Goal: Information Seeking & Learning: Learn about a topic

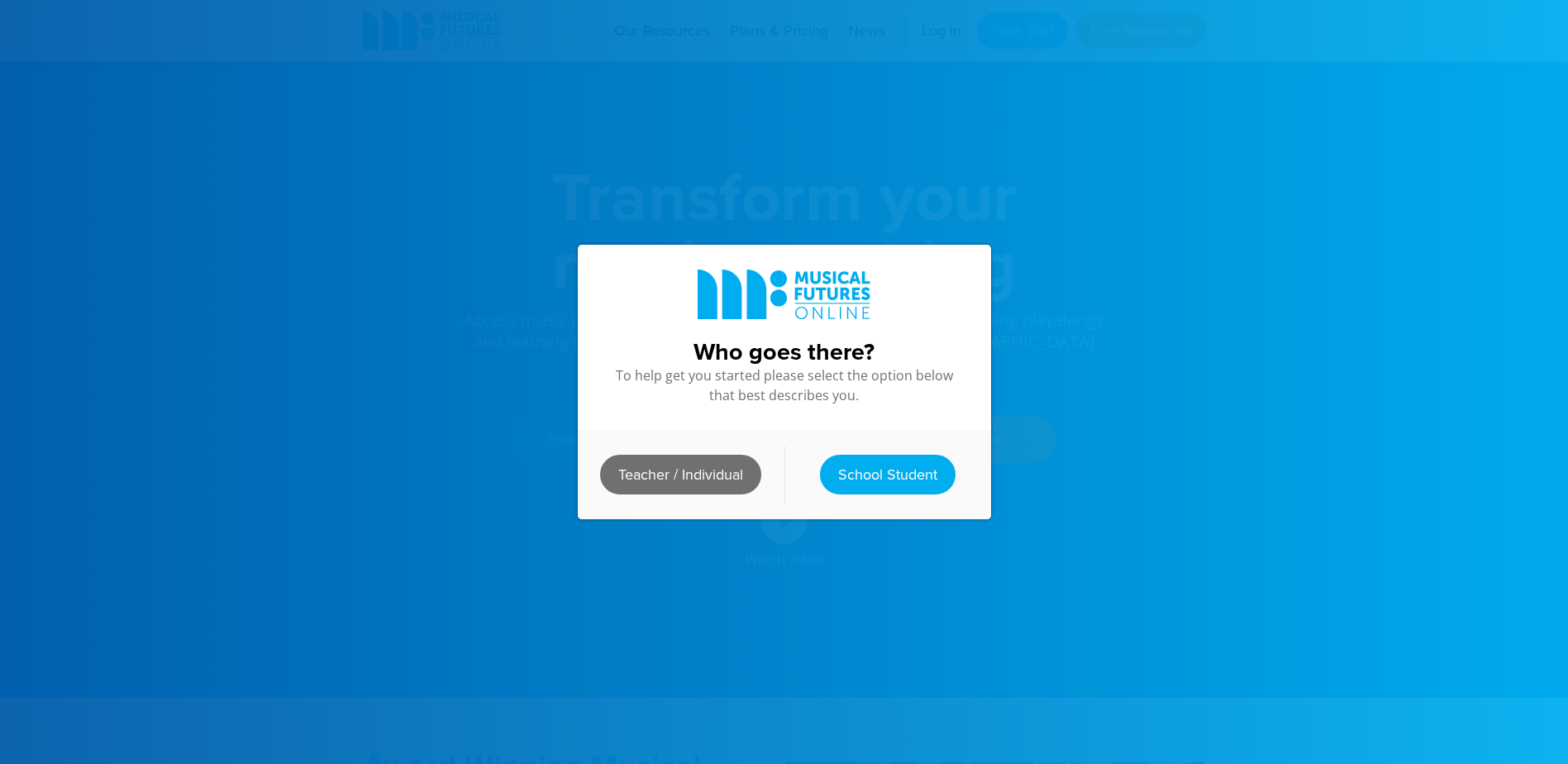
click at [688, 473] on link "Teacher / Individual" at bounding box center [681, 474] width 161 height 39
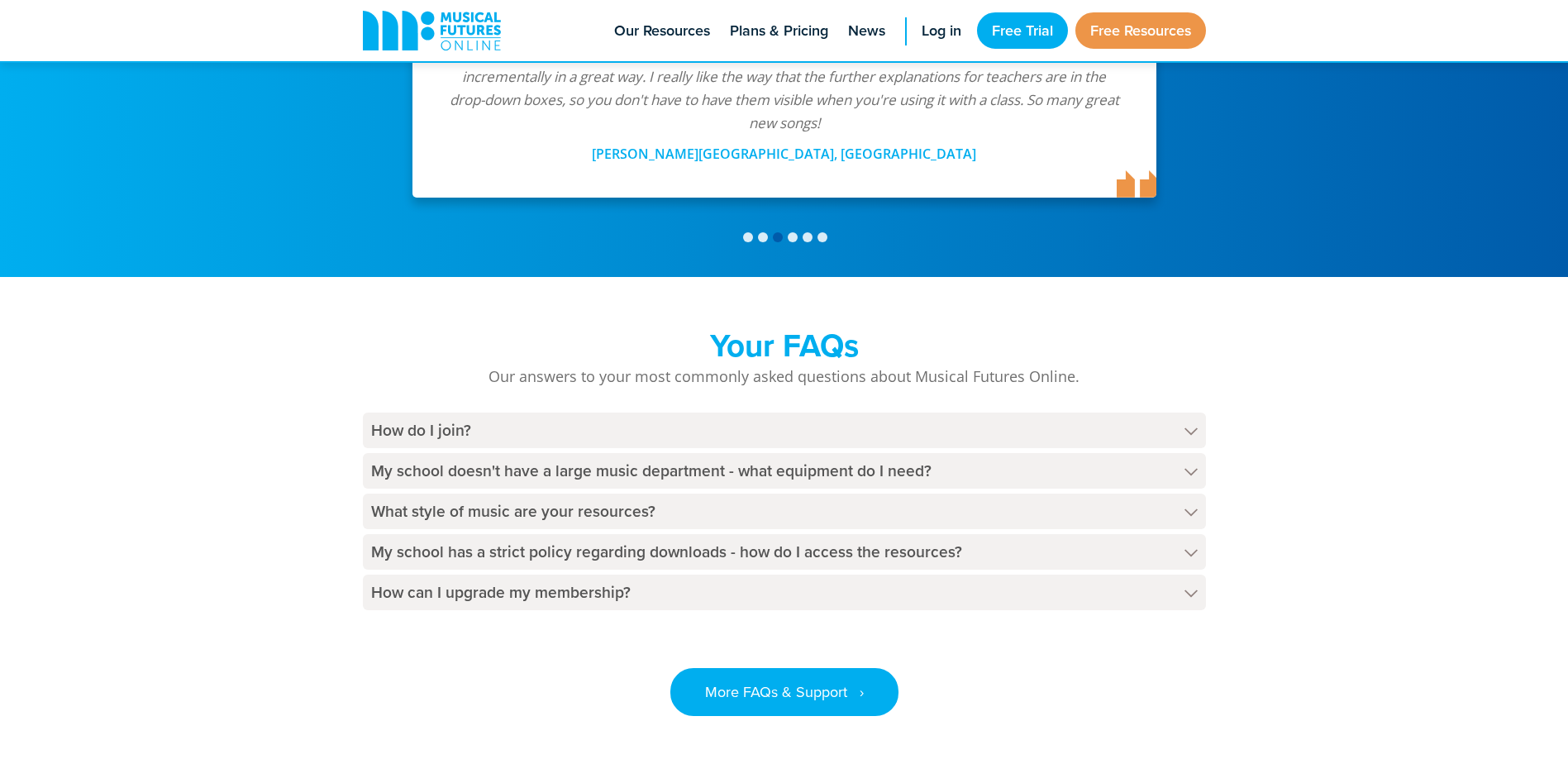
scroll to position [3720, 0]
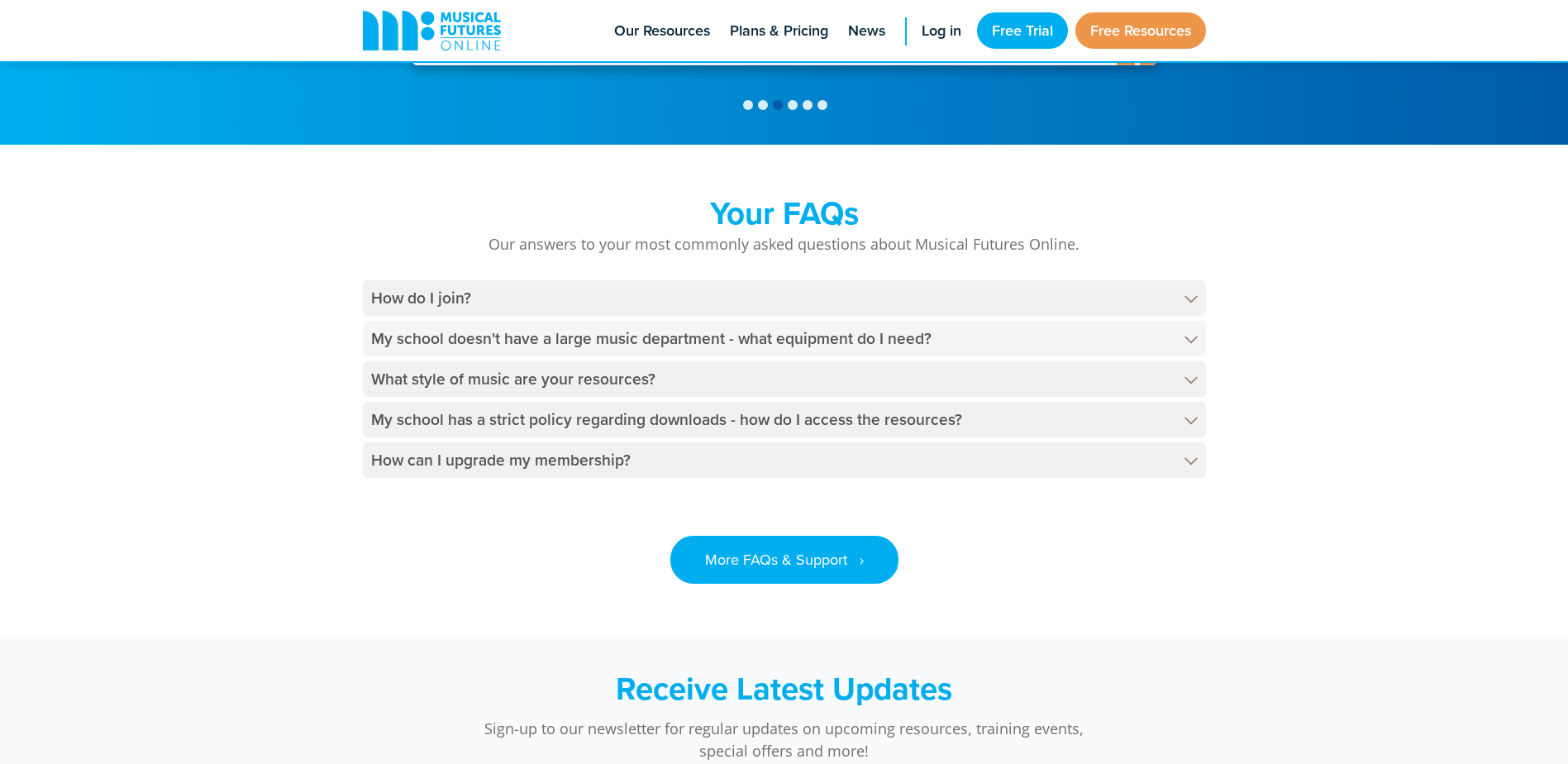
click at [1179, 321] on h4 "My school doesn't have a large music department - what equipment do I need?" at bounding box center [784, 339] width 843 height 36
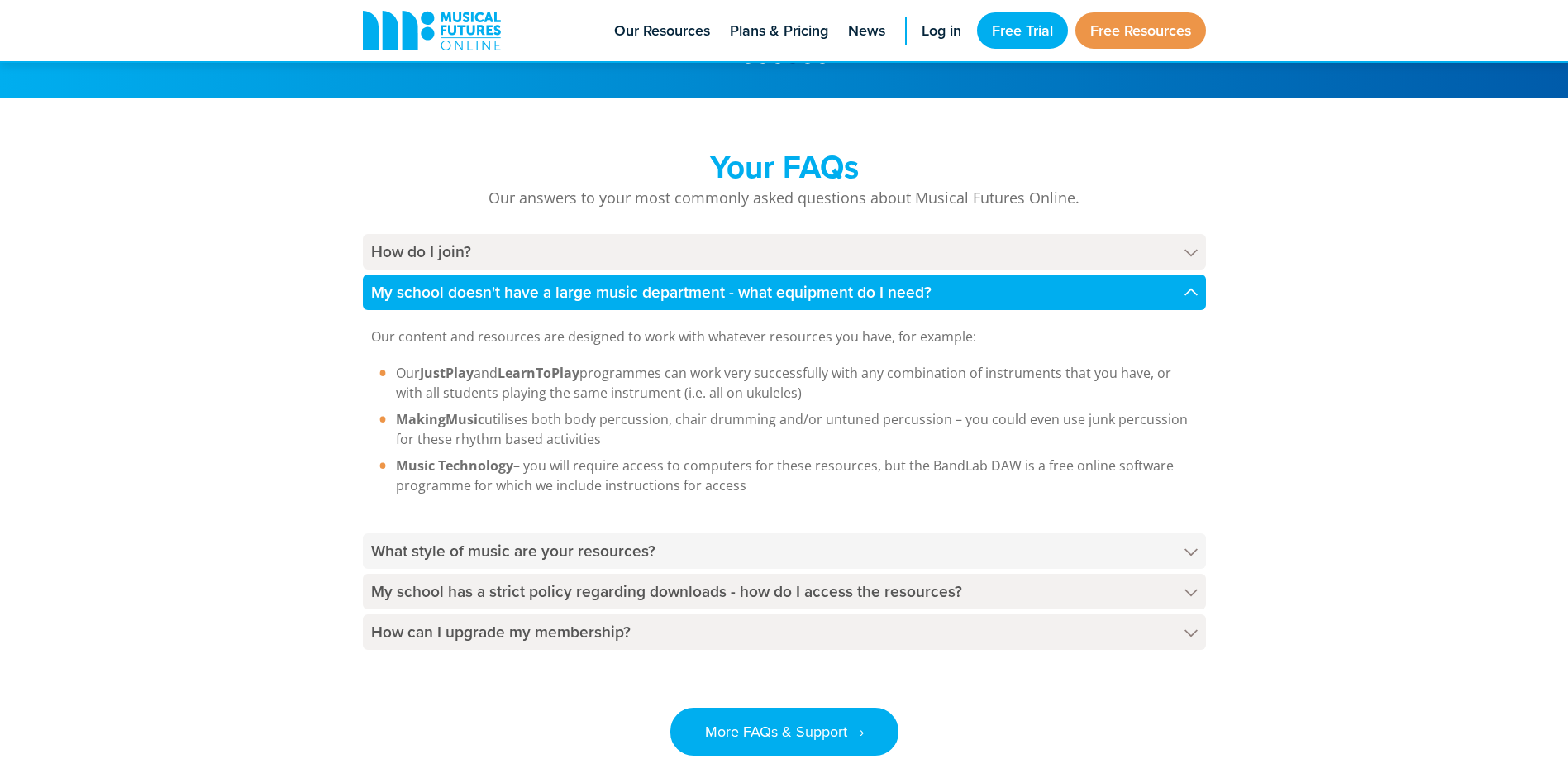
click at [902, 533] on h4 "What style of music are your resources?" at bounding box center [784, 551] width 843 height 36
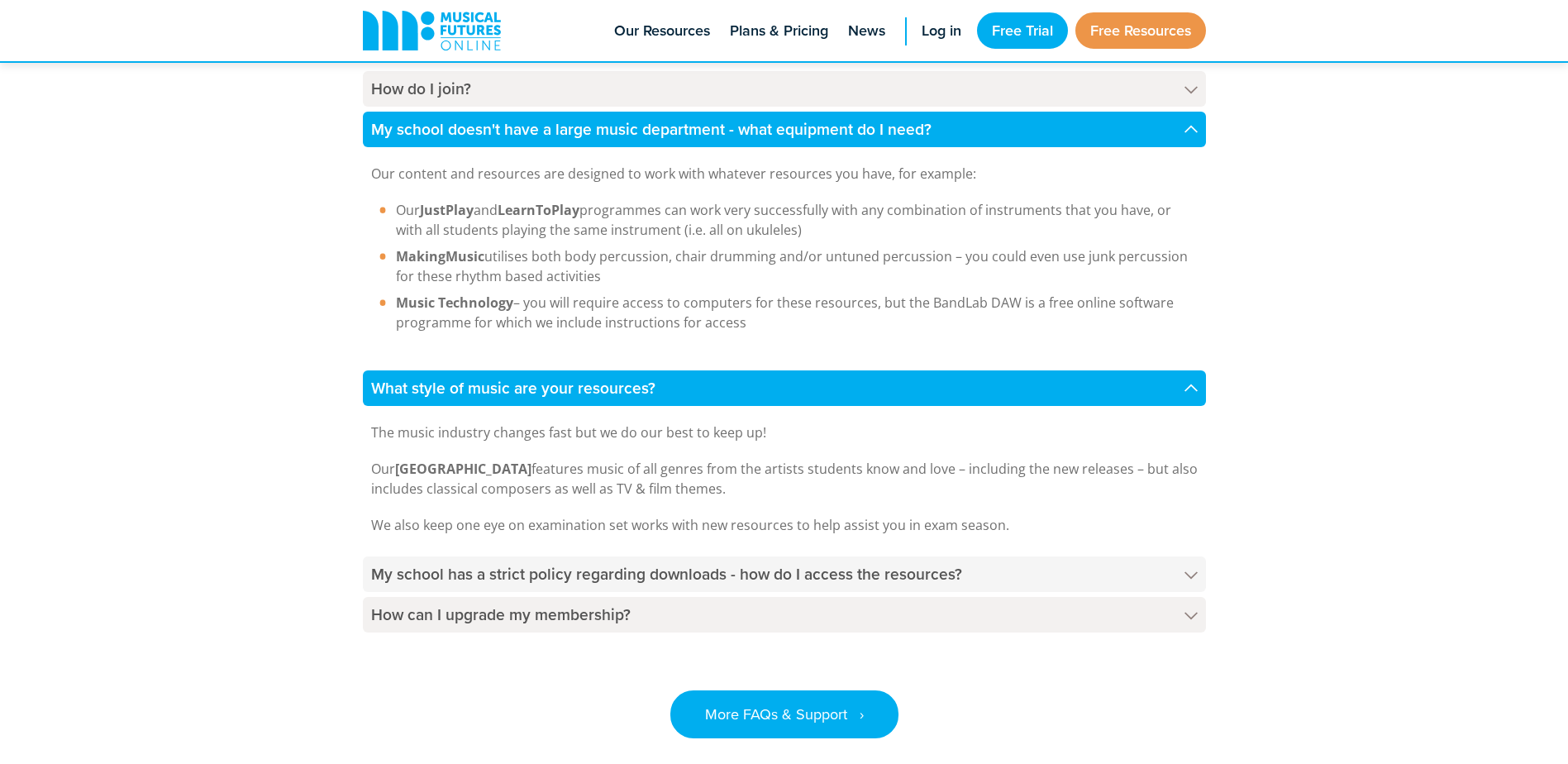
scroll to position [3909, 0]
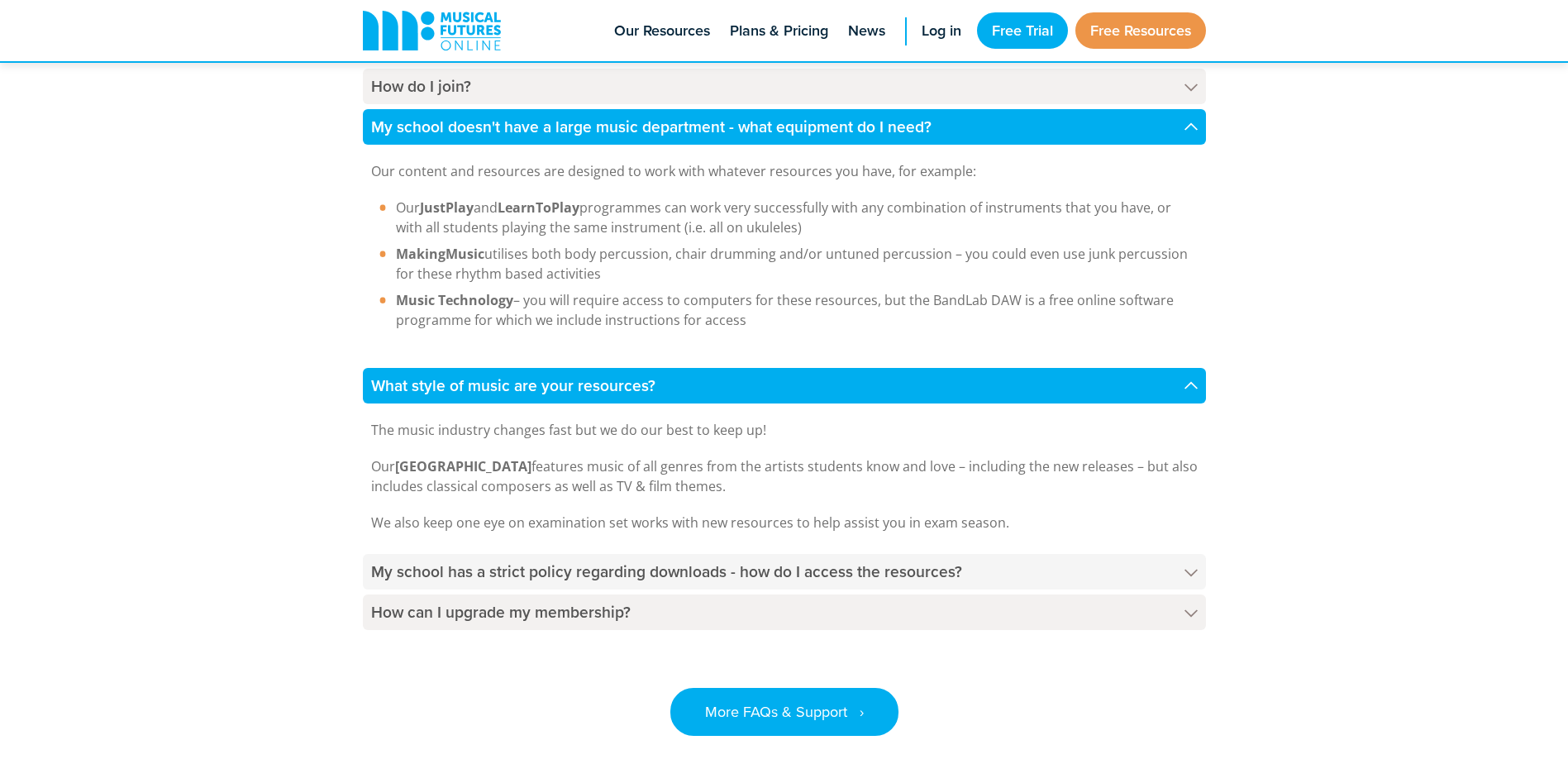
click at [996, 553] on h4 "My school has a strict policy regarding downloads - how do I access the resourc…" at bounding box center [784, 571] width 843 height 36
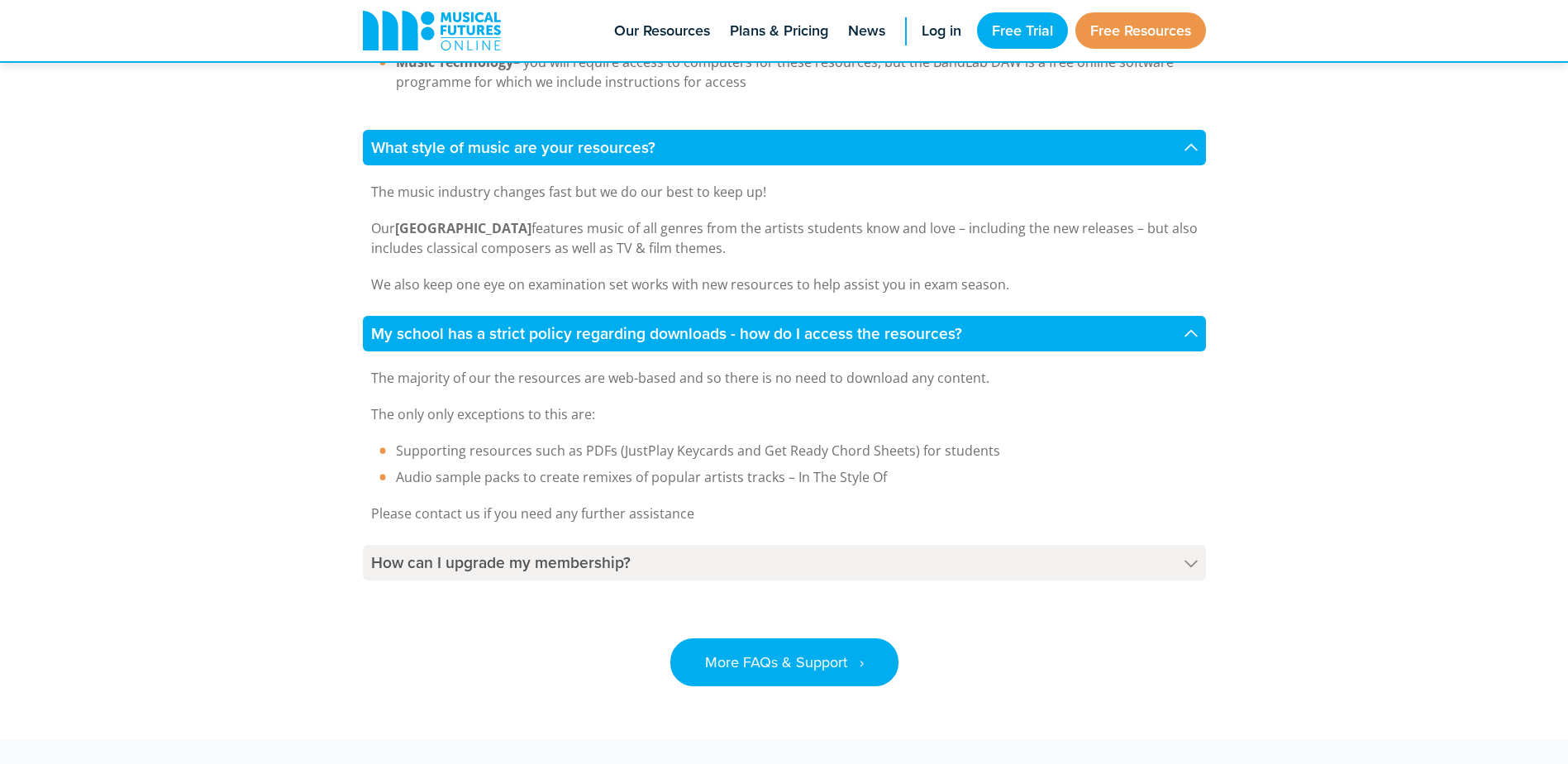
scroll to position [4157, 0]
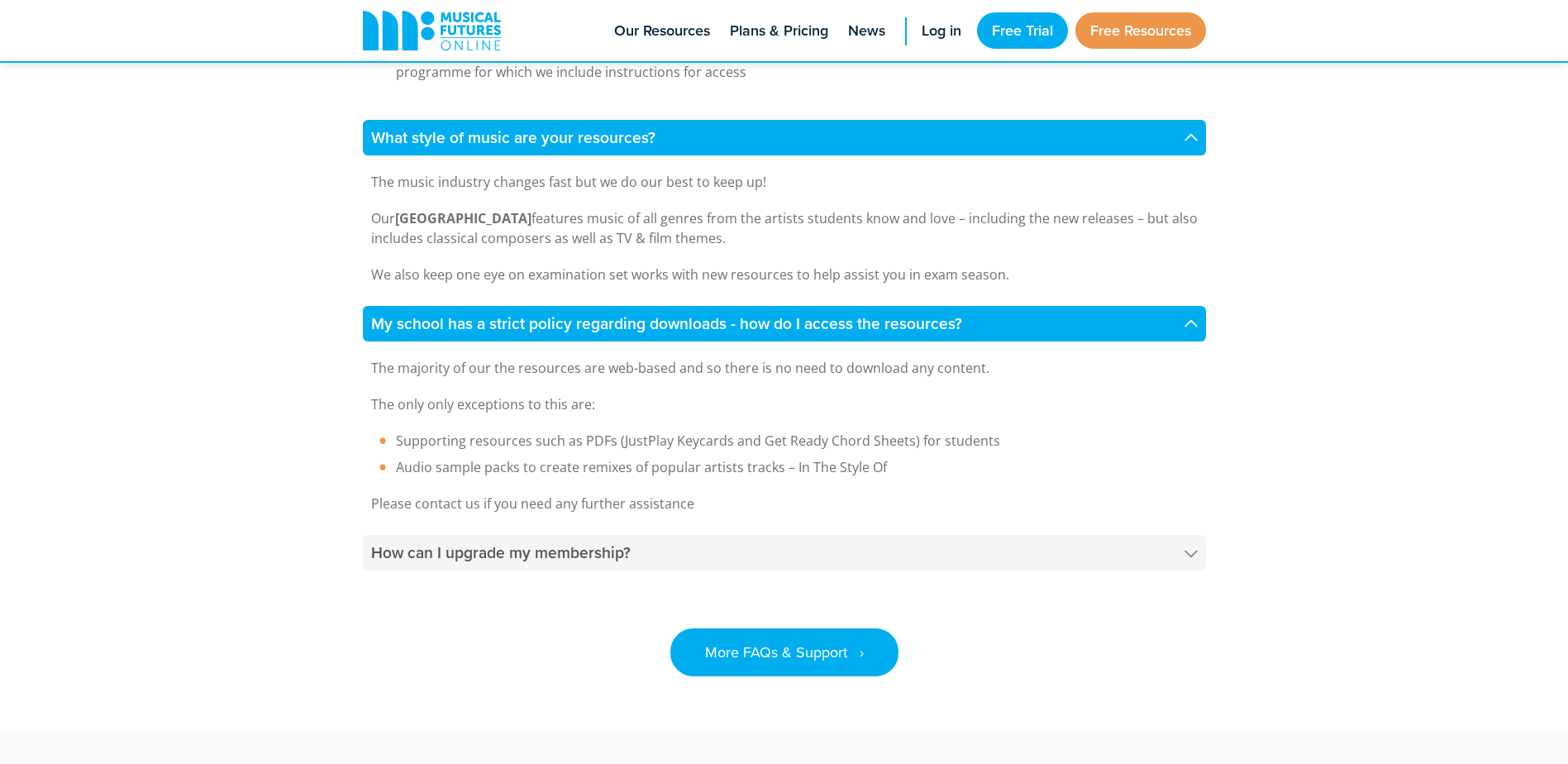
click at [1190, 551] on polygon at bounding box center [1191, 554] width 13 height 7
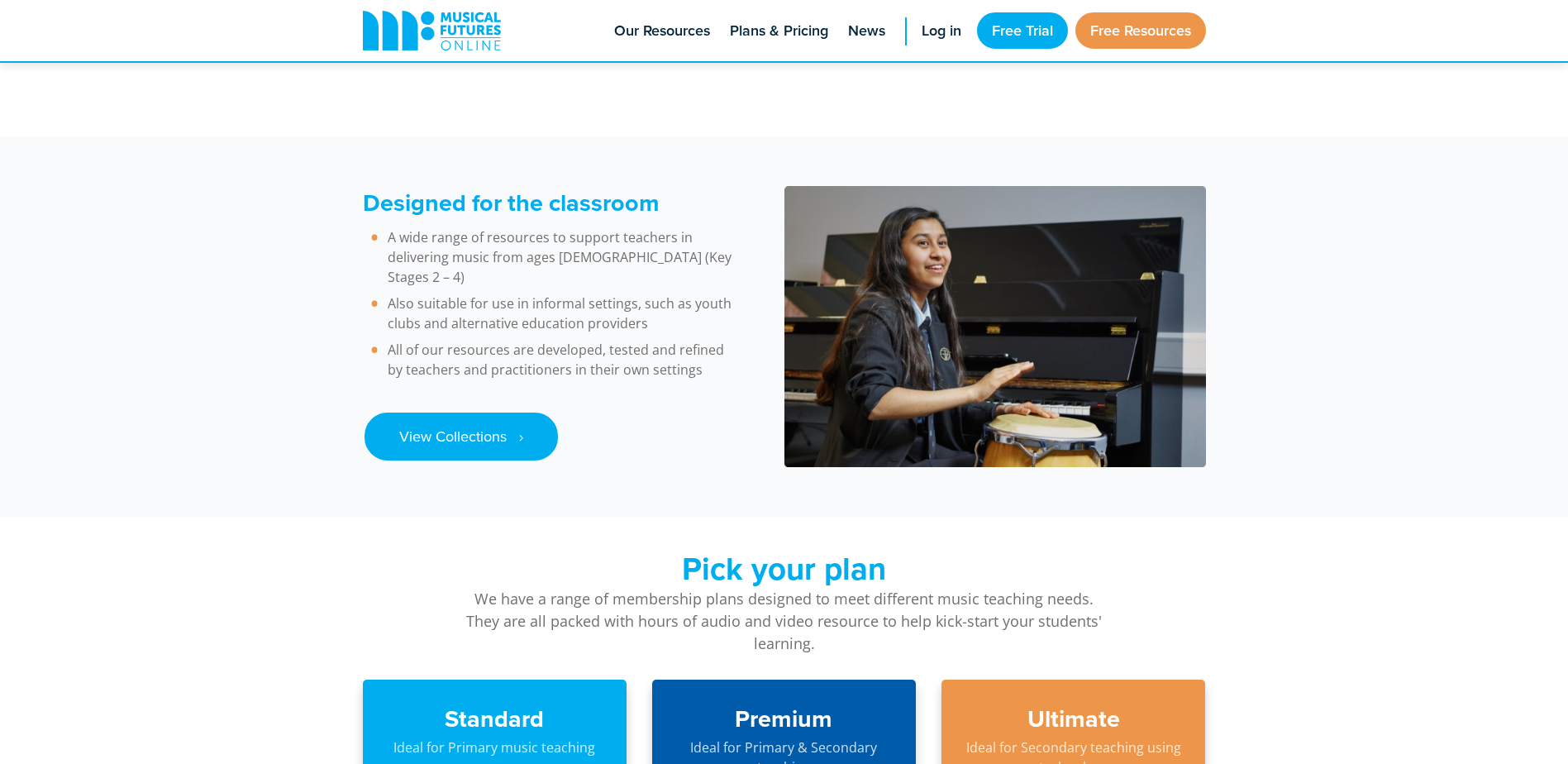
scroll to position [2231, 0]
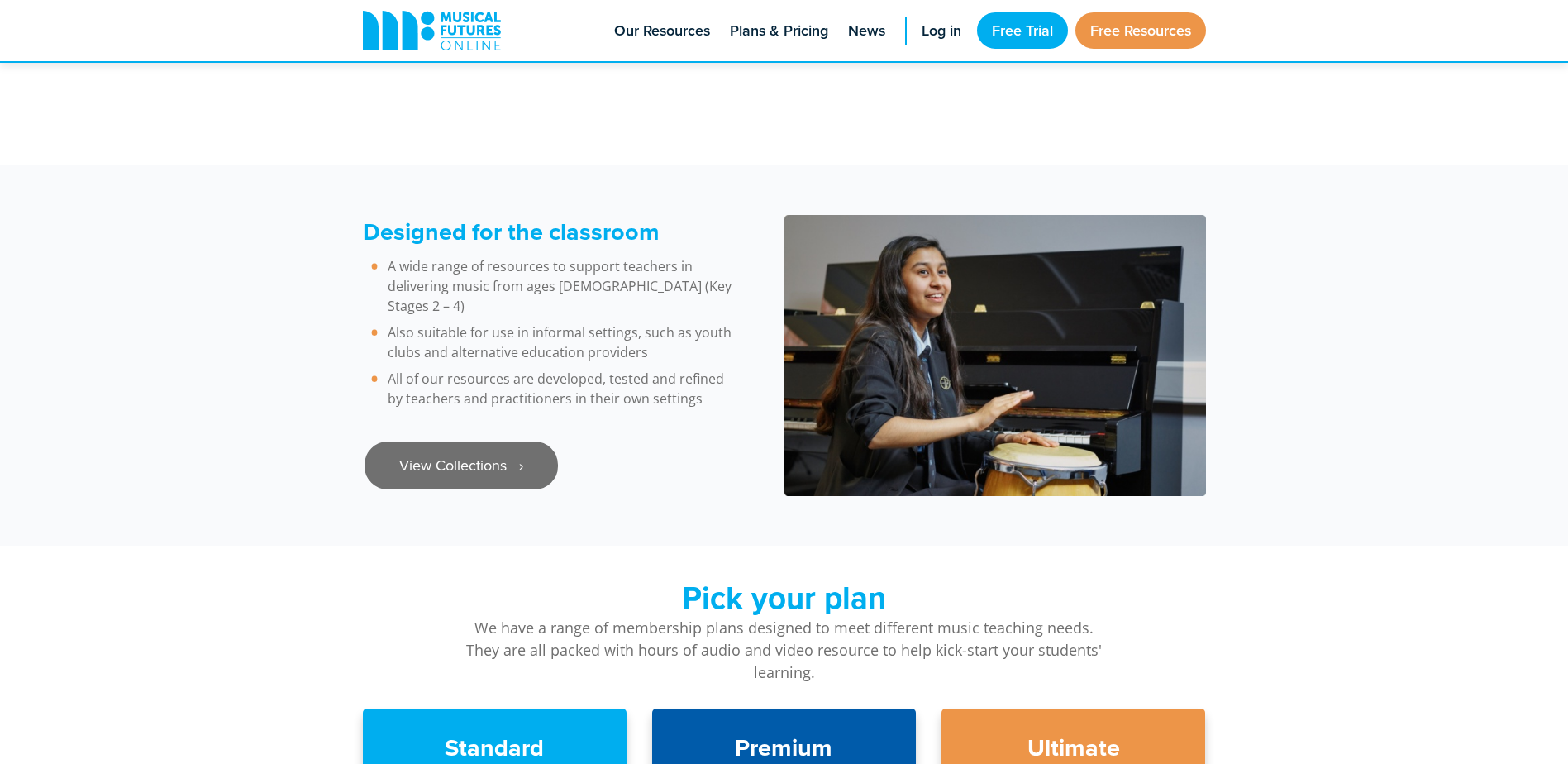
click at [514, 441] on link "View Collections ‎‏‏‎ ‎ ›" at bounding box center [461, 465] width 194 height 48
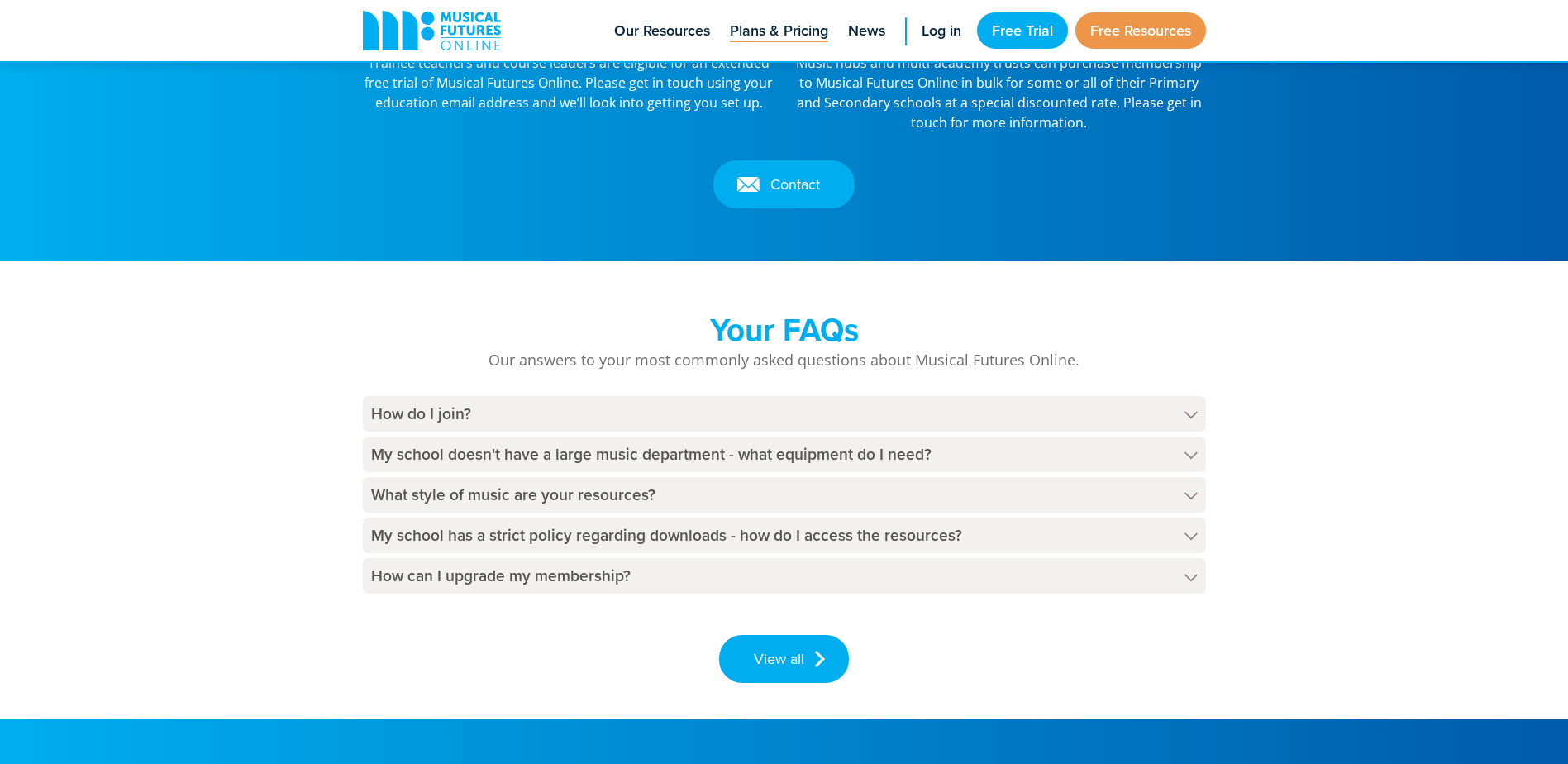
scroll to position [2232, 0]
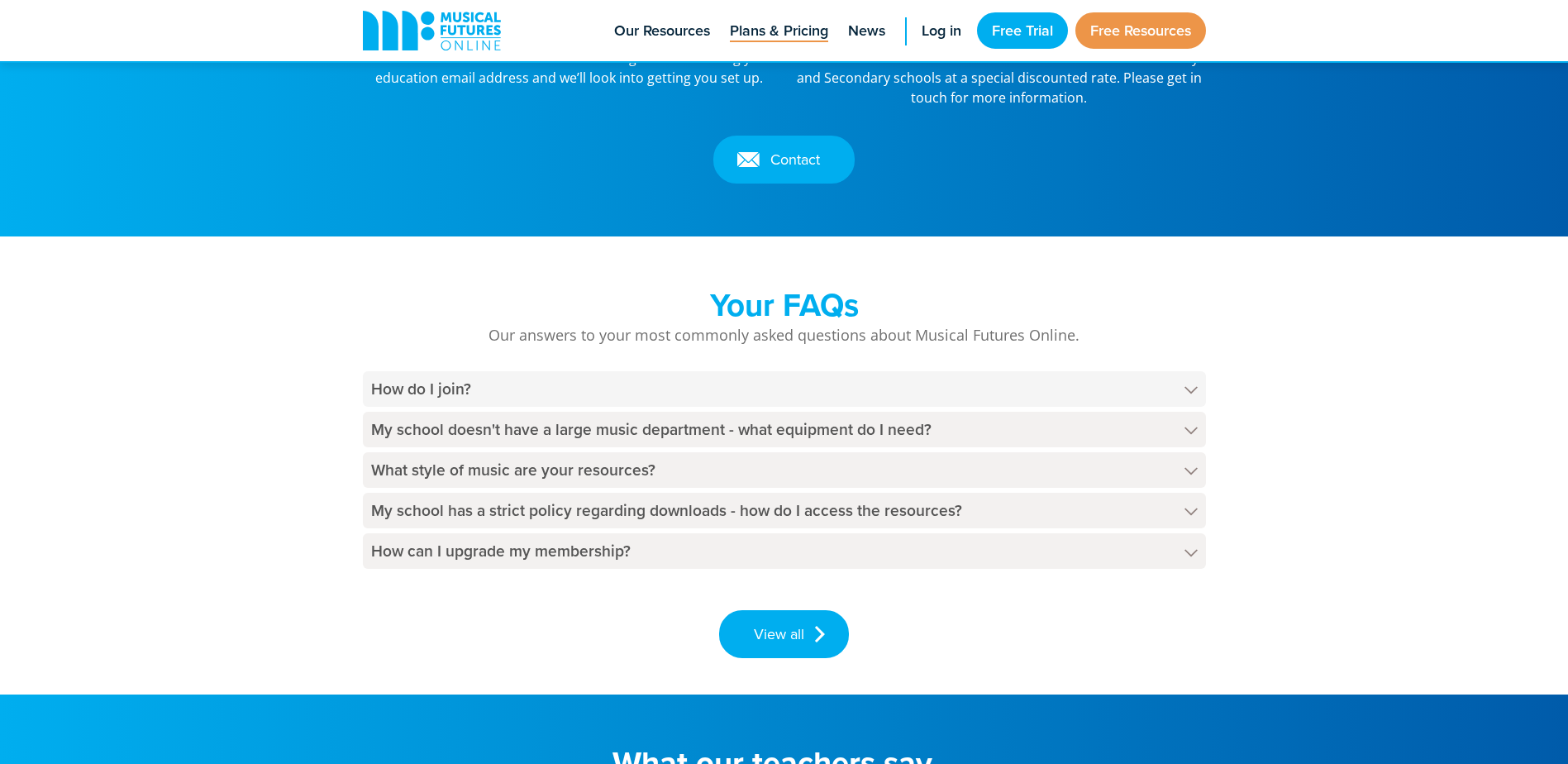
click at [1194, 386] on icon at bounding box center [1191, 389] width 13 height 8
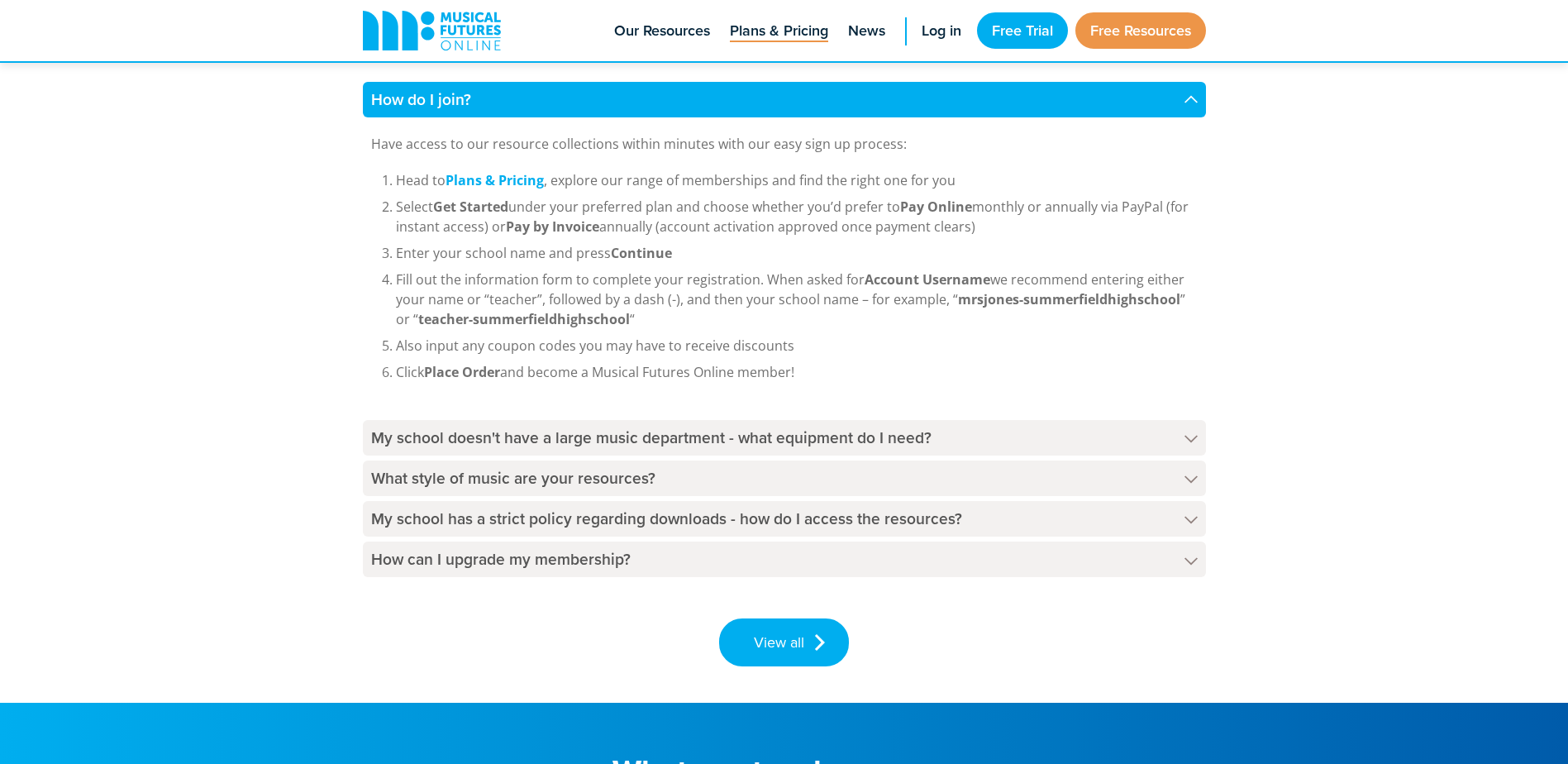
scroll to position [2563, 0]
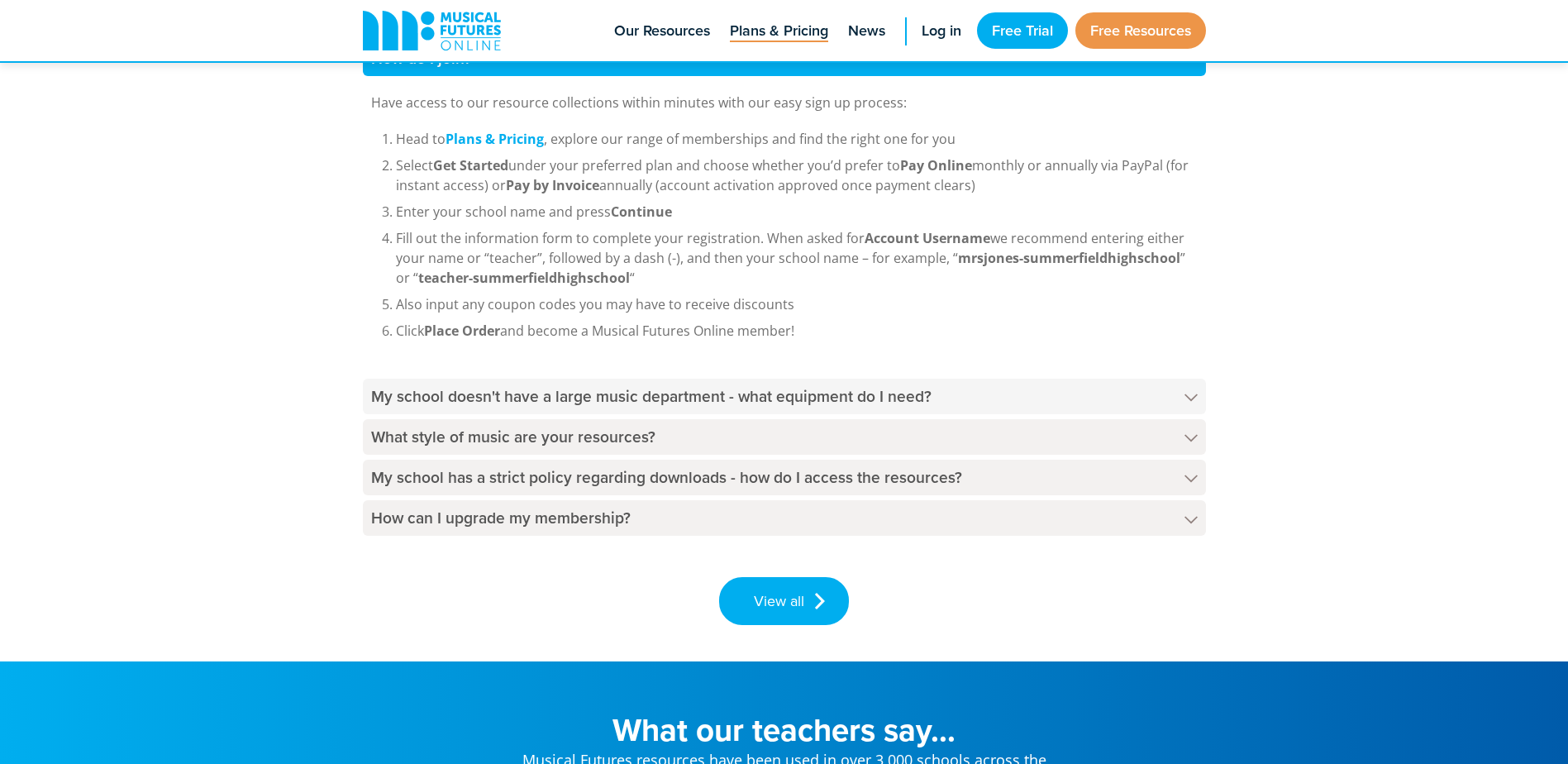
click at [1189, 399] on polygon at bounding box center [1191, 398] width 13 height 7
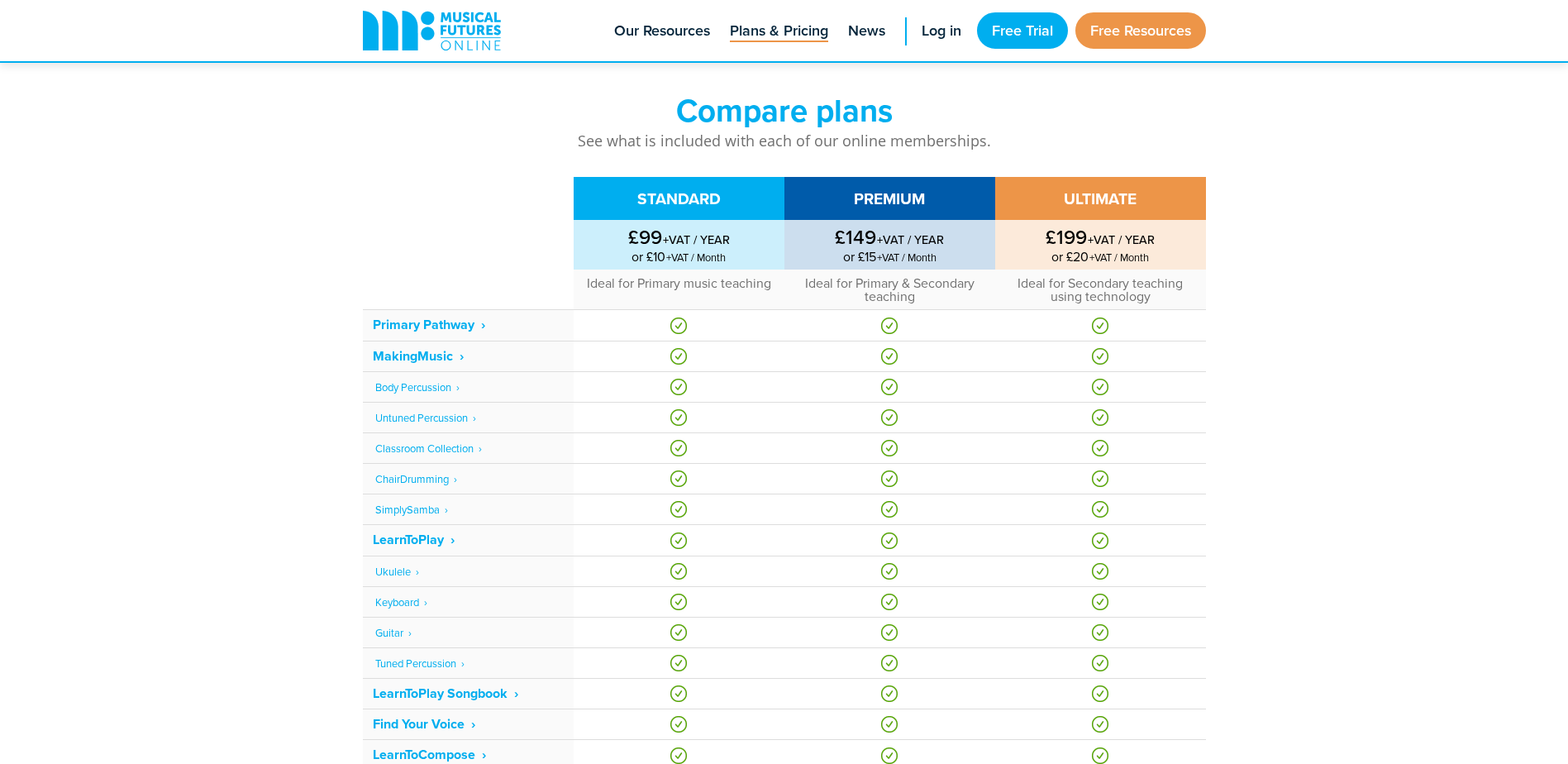
scroll to position [579, 0]
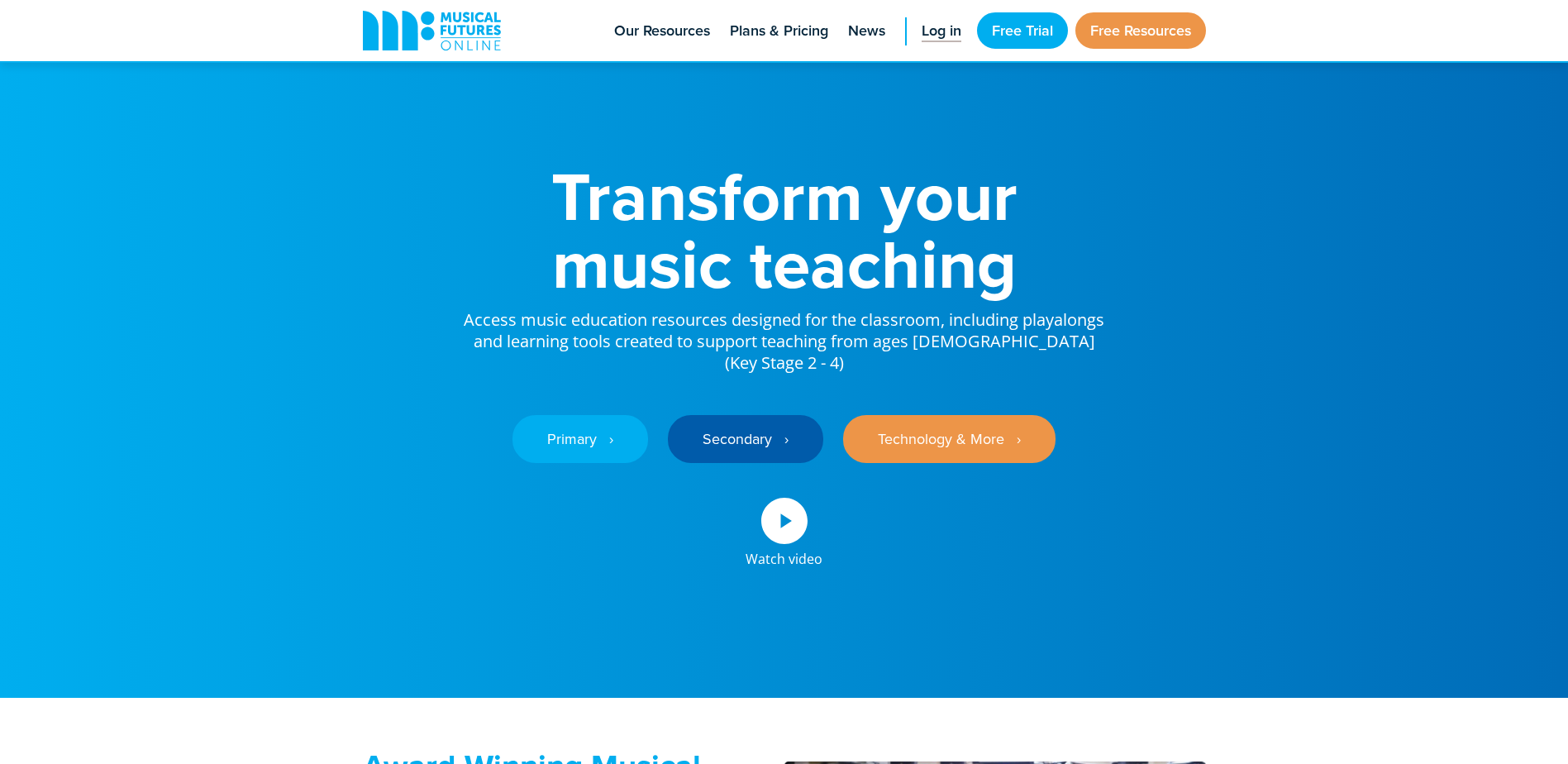
click at [933, 32] on span "Log in" at bounding box center [941, 31] width 39 height 22
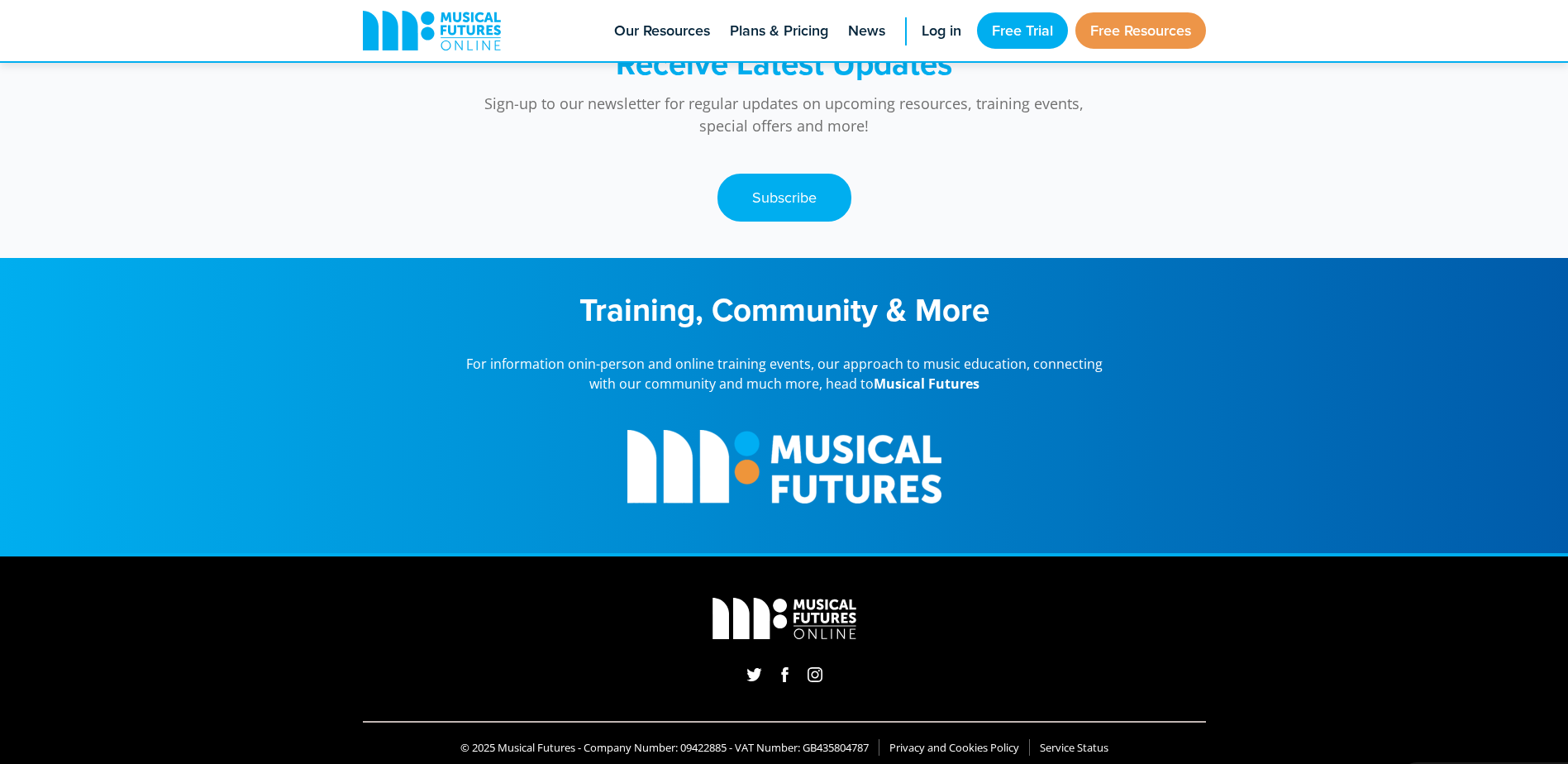
scroll to position [4325, 0]
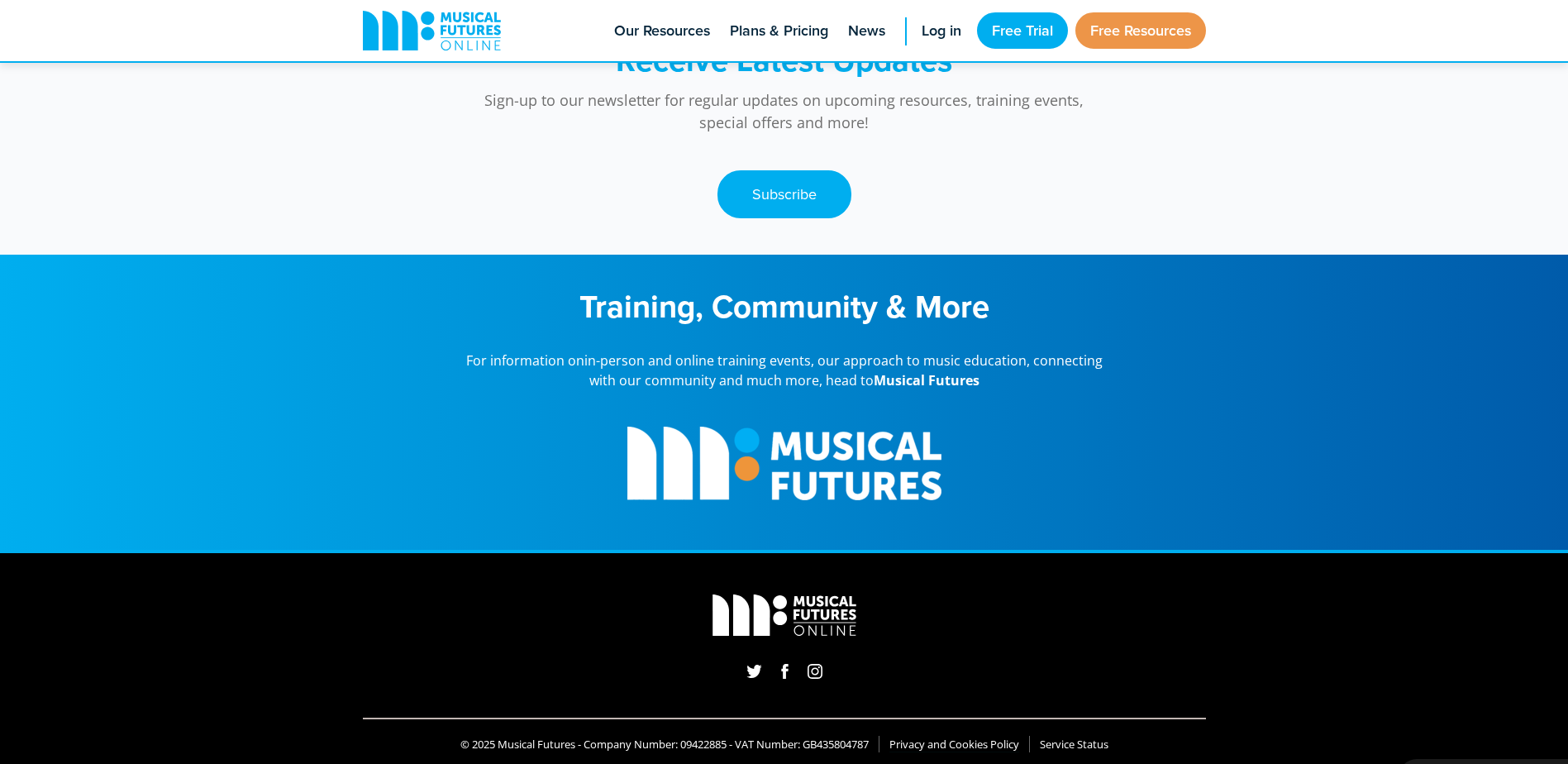
click at [972, 737] on link "Privacy and Cookies Policy" at bounding box center [954, 745] width 130 height 16
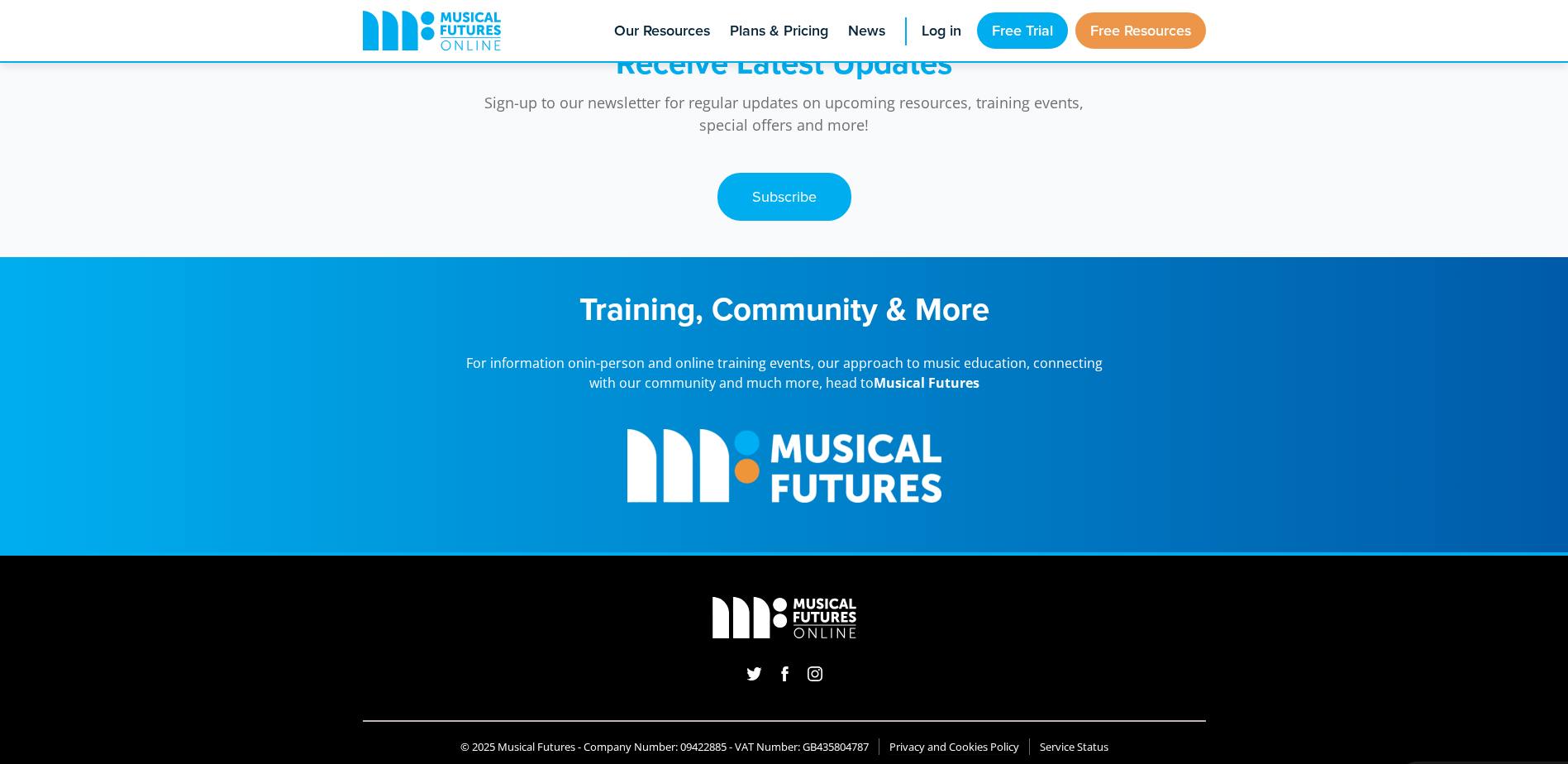
scroll to position [4349, 0]
